Goal: Task Accomplishment & Management: Complete application form

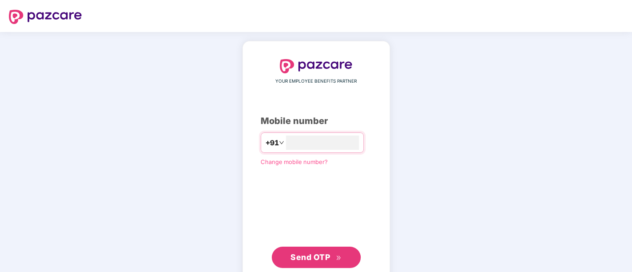
type input "**********"
click at [338, 261] on span "Send OTP" at bounding box center [315, 256] width 51 height 12
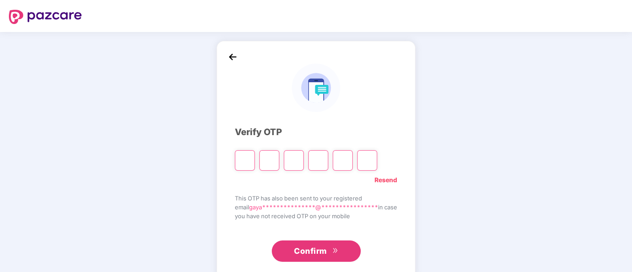
type input "*"
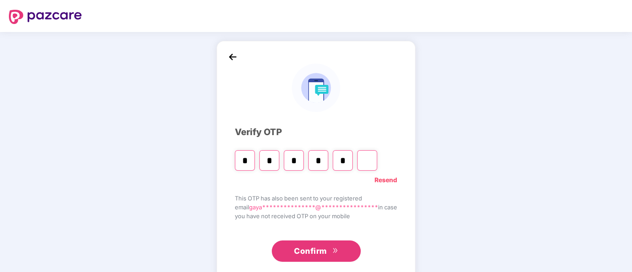
type input "*"
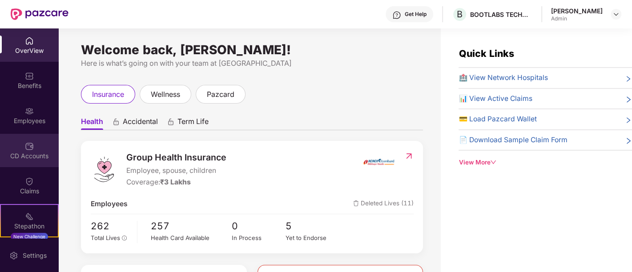
click at [23, 151] on div "CD Accounts" at bounding box center [29, 150] width 59 height 33
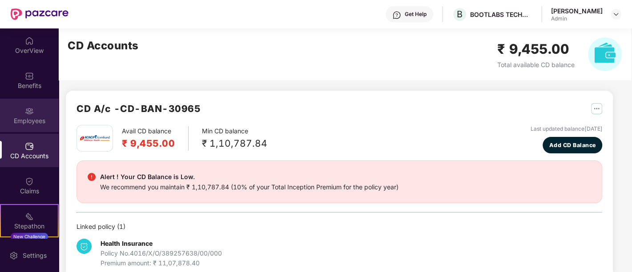
click at [28, 112] on img at bounding box center [29, 111] width 9 height 9
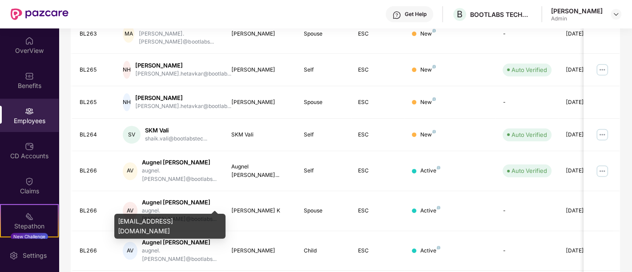
scroll to position [272, 0]
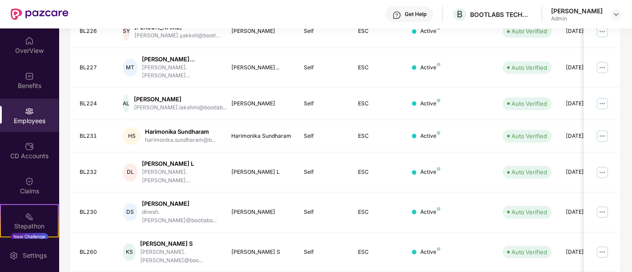
scroll to position [280, 0]
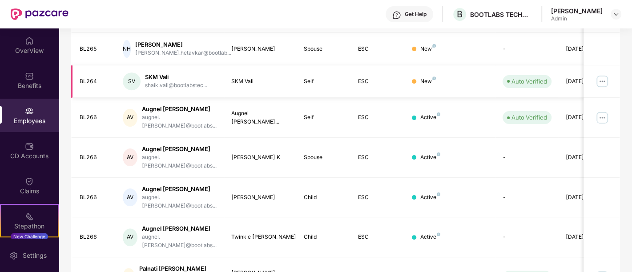
scroll to position [272, 0]
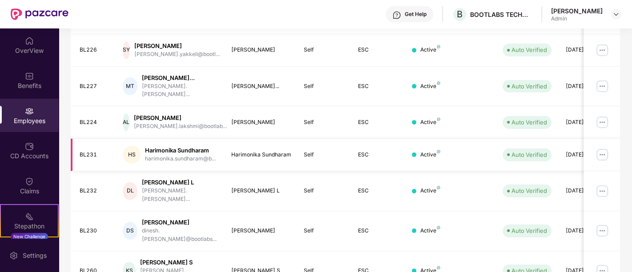
scroll to position [280, 0]
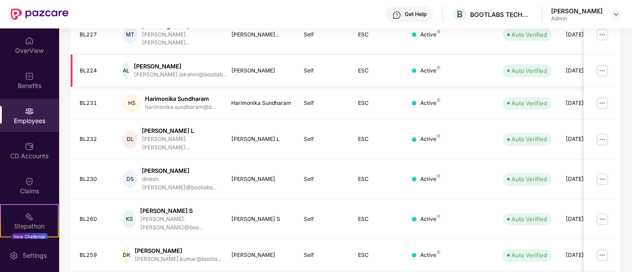
click at [492, 71] on td "Active" at bounding box center [449, 71] width 90 height 32
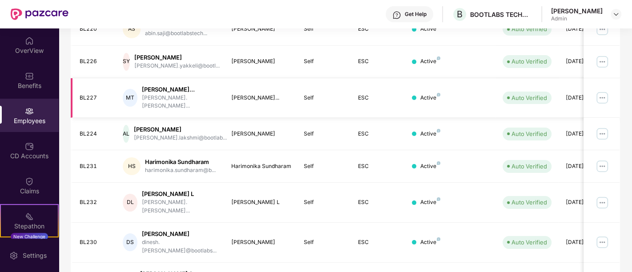
scroll to position [216, 0]
click at [603, 55] on img at bounding box center [602, 62] width 14 height 14
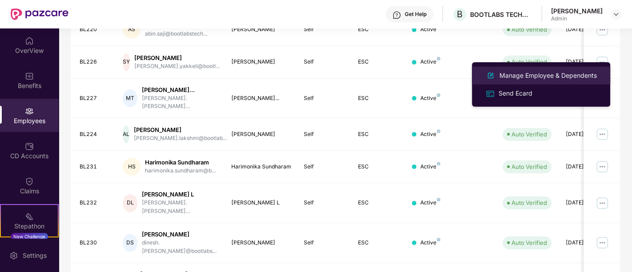
click at [581, 76] on div "Manage Employee & Dependents" at bounding box center [547, 76] width 101 height 10
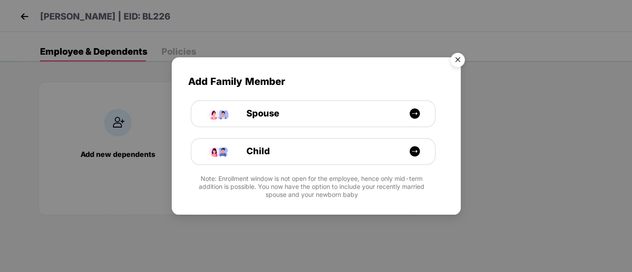
click at [460, 61] on img "Close" at bounding box center [457, 61] width 25 height 25
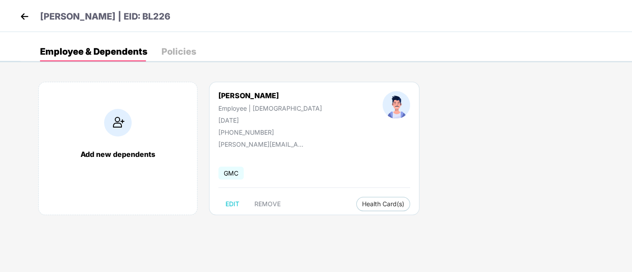
click at [180, 50] on div "Policies" at bounding box center [178, 51] width 35 height 9
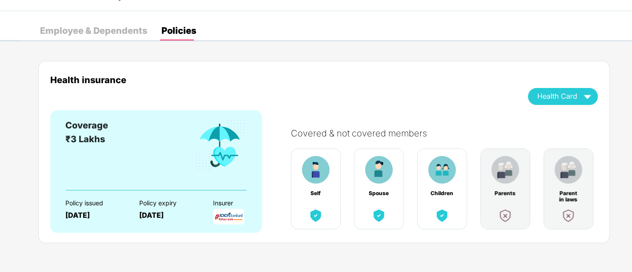
scroll to position [0, 0]
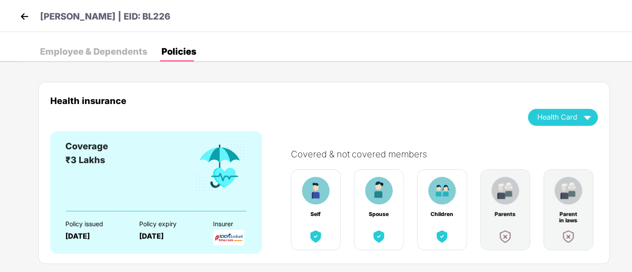
click at [97, 45] on div "Employee & Dependents" at bounding box center [93, 52] width 107 height 20
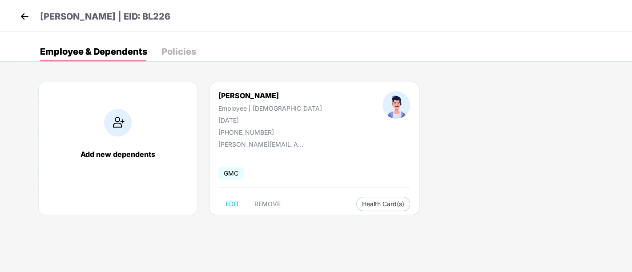
click at [20, 7] on div "[PERSON_NAME] | EID: BL226" at bounding box center [316, 16] width 632 height 32
click at [23, 15] on img at bounding box center [24, 16] width 13 height 13
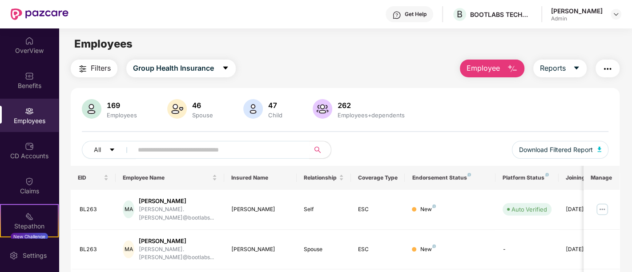
scroll to position [105, 0]
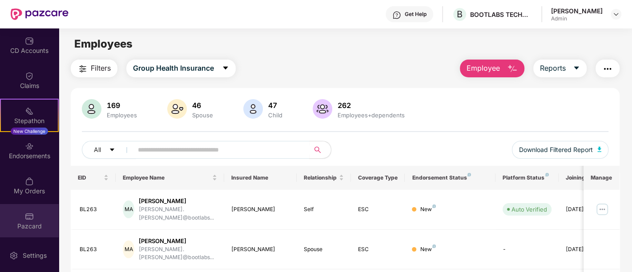
click at [28, 229] on div "Pazcard" at bounding box center [29, 226] width 59 height 9
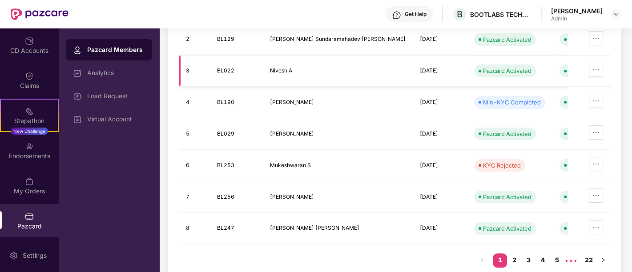
scroll to position [178, 0]
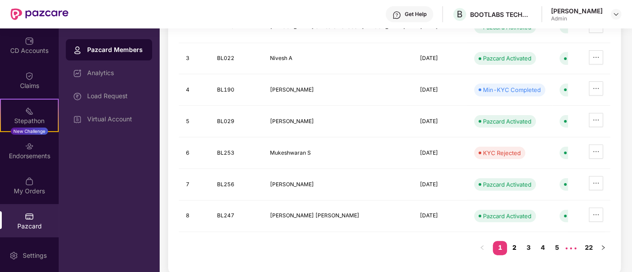
click at [515, 244] on link "2" at bounding box center [514, 247] width 14 height 13
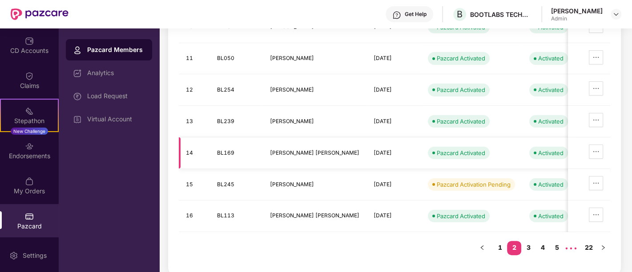
scroll to position [0, 0]
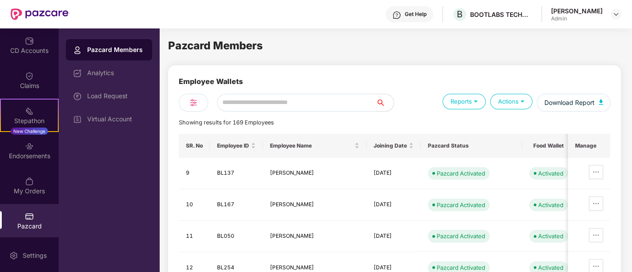
click at [327, 95] on input "text" at bounding box center [296, 103] width 159 height 18
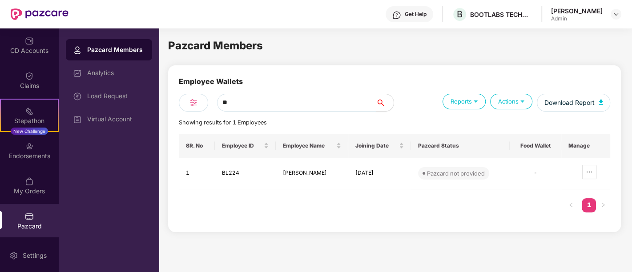
type input "*"
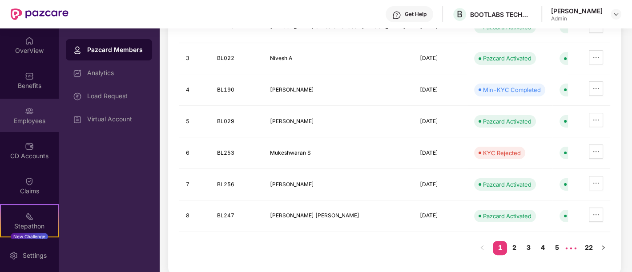
click at [32, 110] on img at bounding box center [29, 111] width 9 height 9
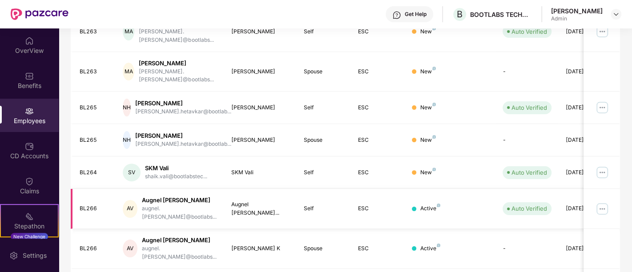
scroll to position [272, 0]
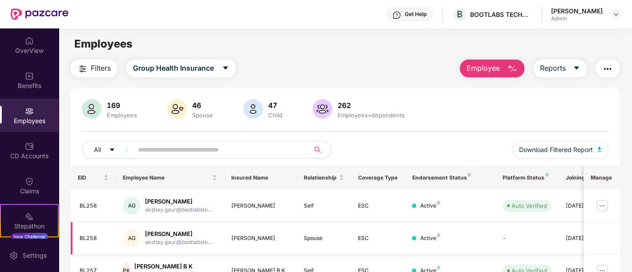
scroll to position [280, 0]
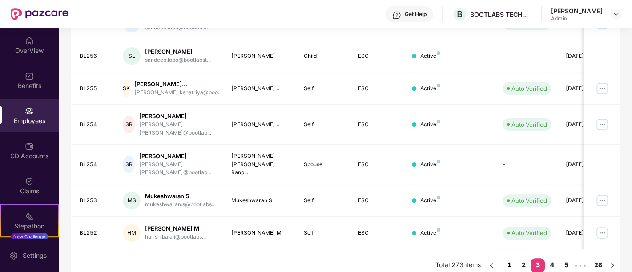
click at [512, 258] on link "1" at bounding box center [509, 264] width 14 height 13
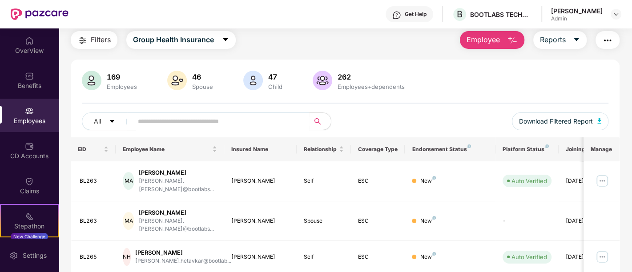
scroll to position [0, 0]
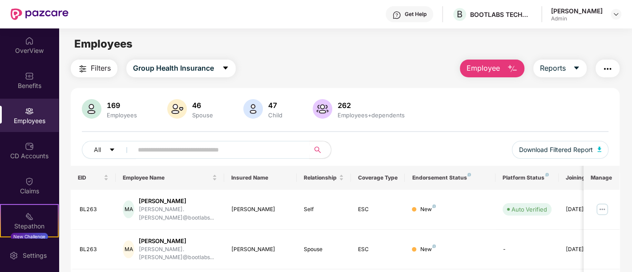
click at [494, 62] on button "Employee" at bounding box center [492, 69] width 64 height 18
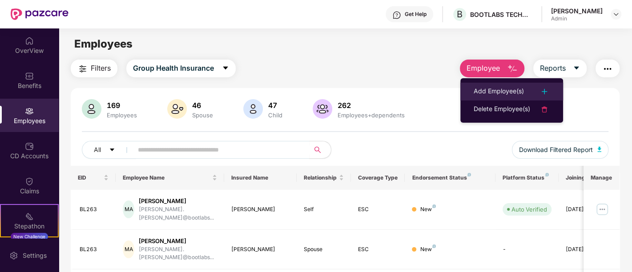
click at [512, 95] on div "Add Employee(s)" at bounding box center [498, 91] width 50 height 11
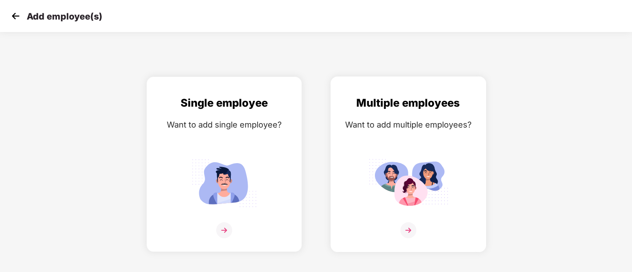
click at [411, 205] on img at bounding box center [408, 183] width 80 height 56
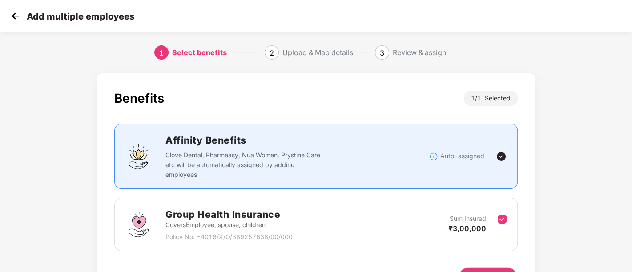
scroll to position [56, 0]
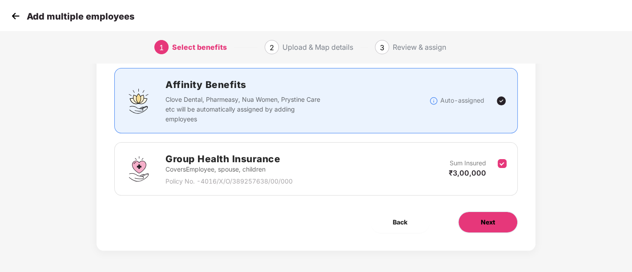
click at [476, 229] on button "Next" at bounding box center [488, 222] width 60 height 21
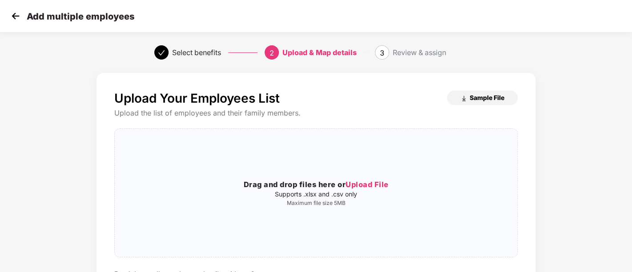
click at [472, 102] on span "Sample File" at bounding box center [486, 97] width 35 height 8
click at [369, 183] on span "Upload File" at bounding box center [366, 184] width 43 height 9
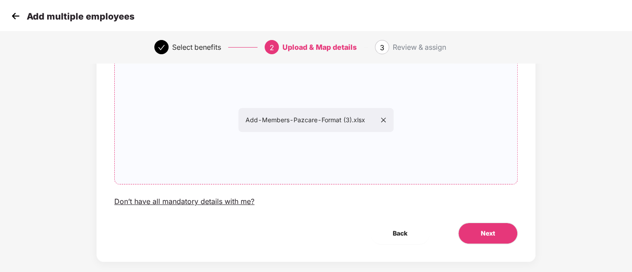
scroll to position [85, 0]
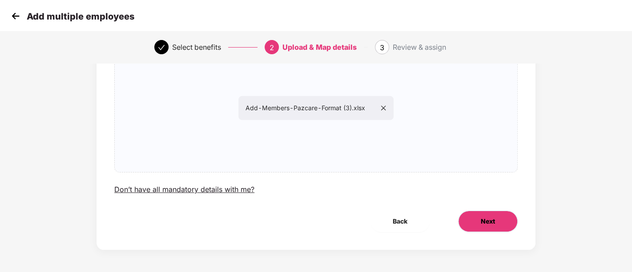
click at [489, 224] on span "Next" at bounding box center [487, 221] width 14 height 10
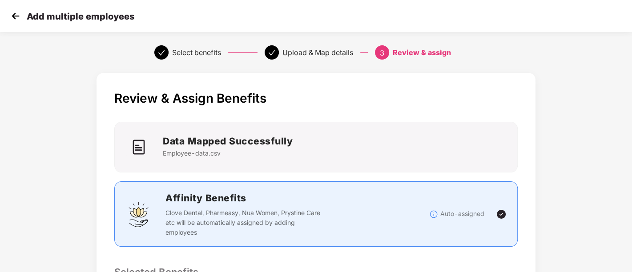
scroll to position [232, 0]
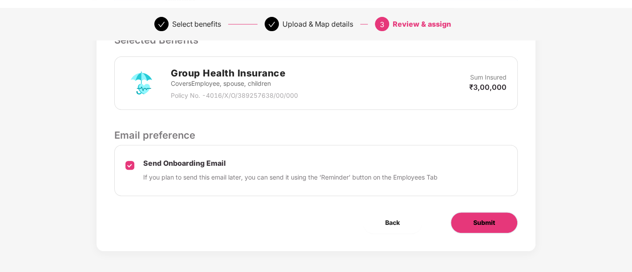
click at [484, 218] on span "Submit" at bounding box center [484, 223] width 22 height 10
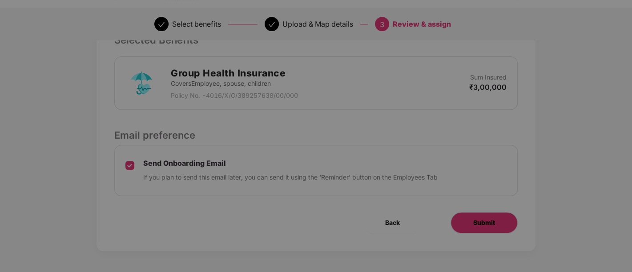
scroll to position [0, 0]
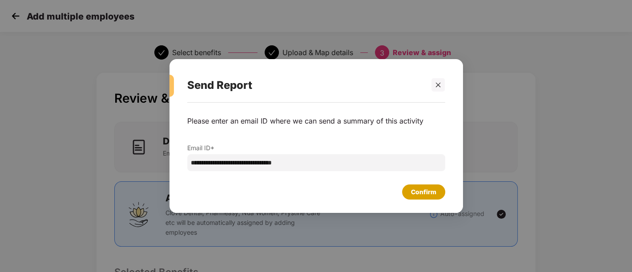
click at [407, 188] on div "Confirm" at bounding box center [423, 191] width 43 height 15
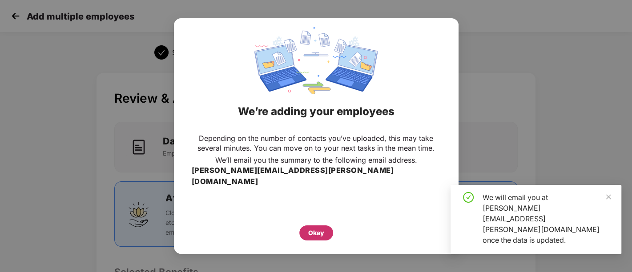
click at [311, 230] on div "Okay" at bounding box center [316, 233] width 16 height 10
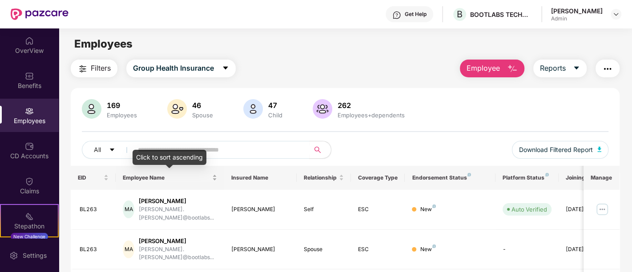
scroll to position [272, 0]
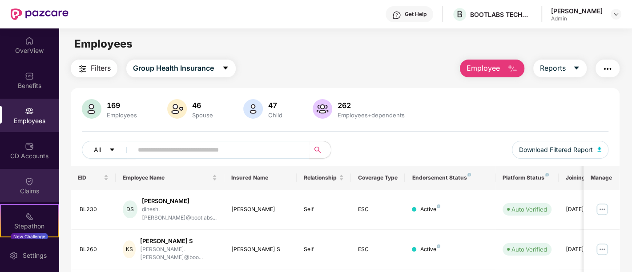
scroll to position [105, 0]
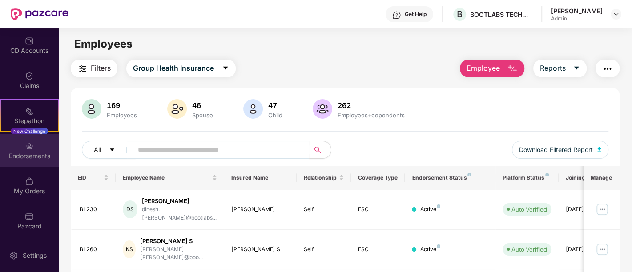
click at [30, 154] on div "Endorsements" at bounding box center [29, 156] width 59 height 9
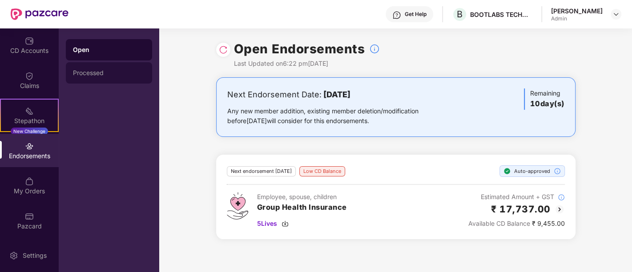
click at [109, 75] on div "Processed" at bounding box center [109, 72] width 72 height 7
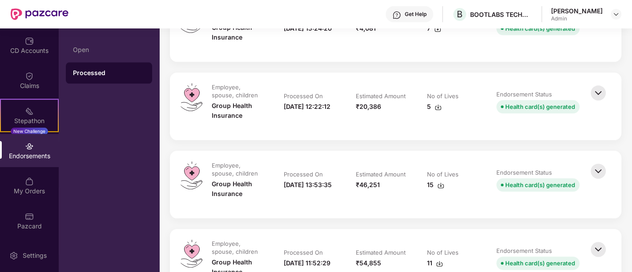
scroll to position [697, 0]
click at [438, 186] on img at bounding box center [440, 185] width 7 height 7
click at [365, 198] on td "Estimated Amount ₹46,251" at bounding box center [383, 184] width 72 height 46
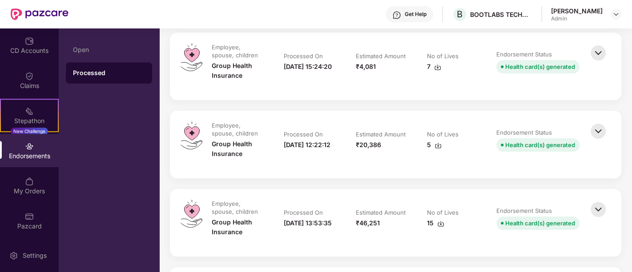
scroll to position [658, 0]
click at [438, 145] on img at bounding box center [437, 146] width 7 height 7
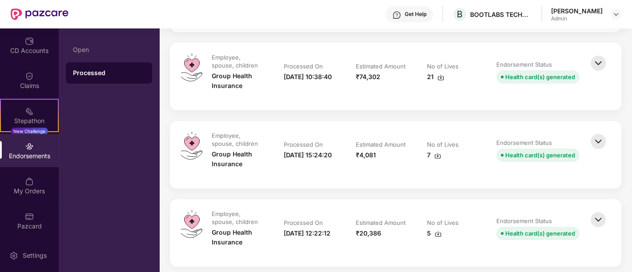
scroll to position [568, 0]
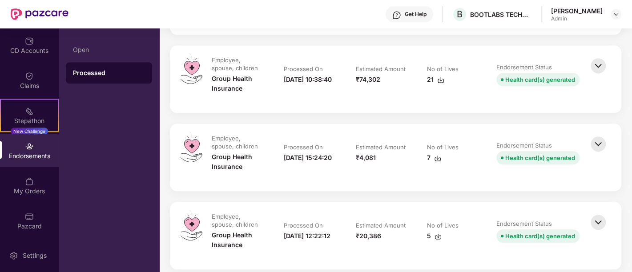
click at [437, 160] on img at bounding box center [437, 158] width 7 height 7
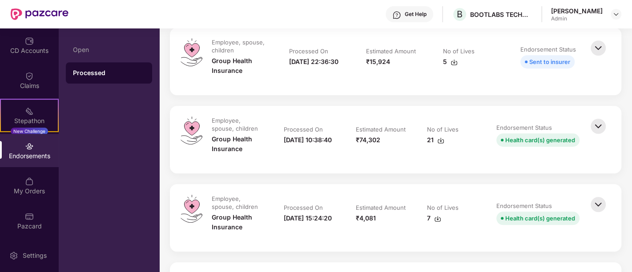
scroll to position [506, 0]
click at [440, 140] on img at bounding box center [440, 141] width 7 height 7
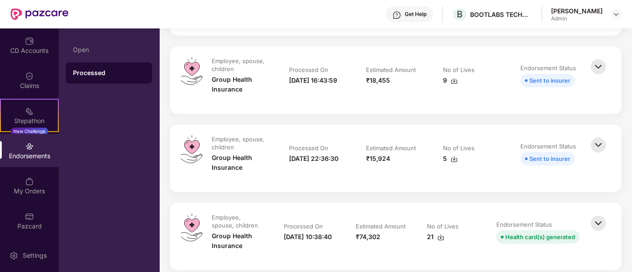
scroll to position [411, 0]
click at [358, 242] on td "Estimated Amount ₹74,302" at bounding box center [383, 236] width 72 height 46
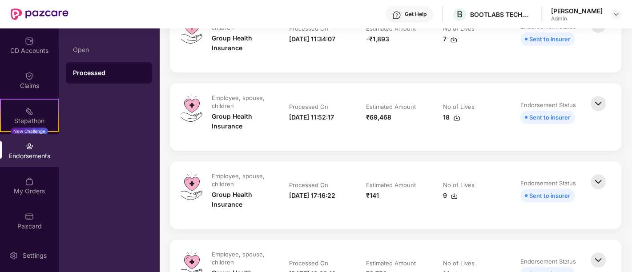
scroll to position [152, 0]
